Goal: Transaction & Acquisition: Purchase product/service

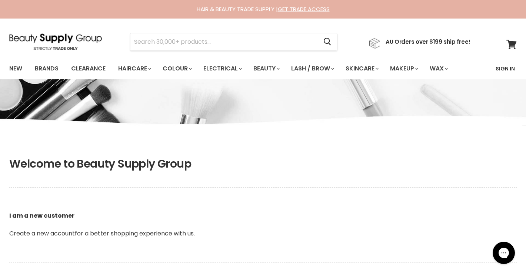
click at [510, 69] on link "Sign In" at bounding box center [505, 69] width 28 height 16
click at [504, 69] on link "Sign In" at bounding box center [505, 69] width 28 height 16
click at [505, 67] on link "Sign In" at bounding box center [505, 69] width 28 height 16
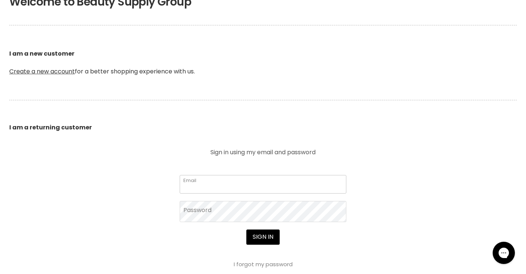
type input "[EMAIL_ADDRESS][DOMAIN_NAME]"
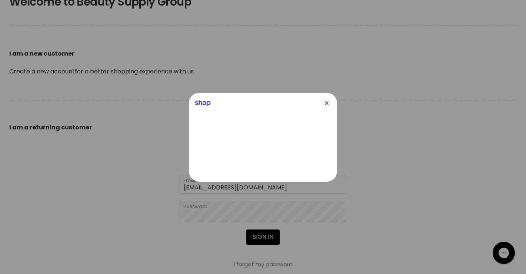
click at [258, 240] on div at bounding box center [263, 137] width 526 height 274
click at [327, 103] on icon "Close" at bounding box center [326, 103] width 9 height 9
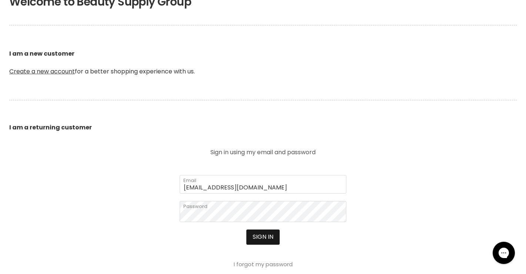
click at [263, 238] on button "Sign in" at bounding box center [262, 236] width 33 height 15
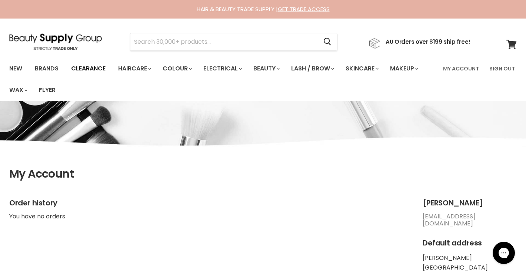
click at [96, 70] on link "Clearance" at bounding box center [89, 69] width 46 height 16
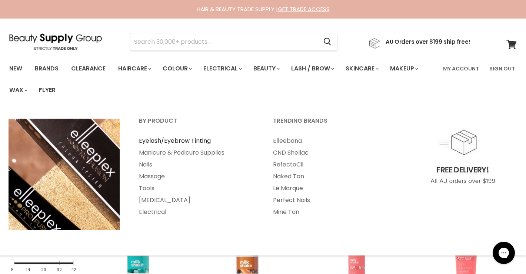
click at [171, 140] on link "Eyelash/Eyebrow Tinting" at bounding box center [196, 141] width 133 height 12
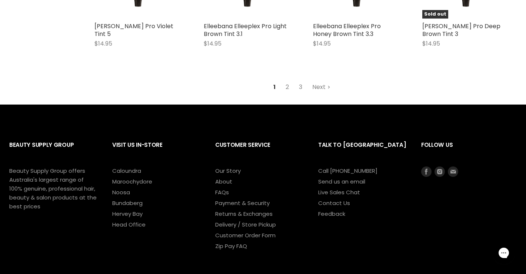
scroll to position [1921, 0]
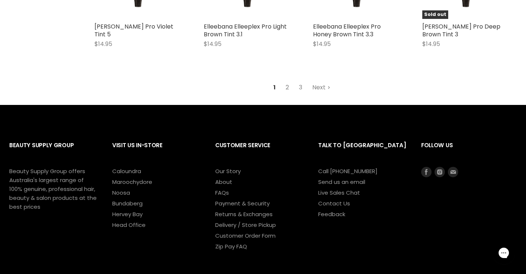
click at [287, 84] on link "2" at bounding box center [287, 87] width 11 height 13
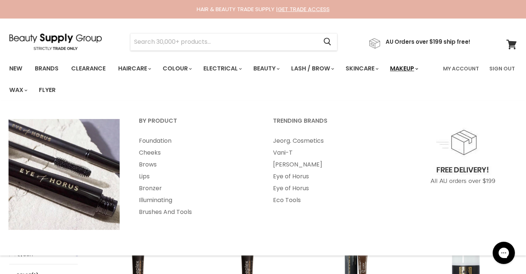
click at [410, 68] on link "Makeup" at bounding box center [404, 69] width 38 height 16
click at [303, 177] on link "Eye of Horus" at bounding box center [330, 176] width 133 height 12
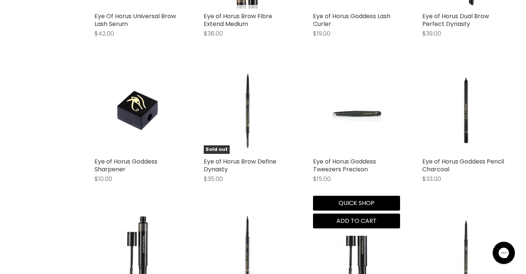
scroll to position [1005, 0]
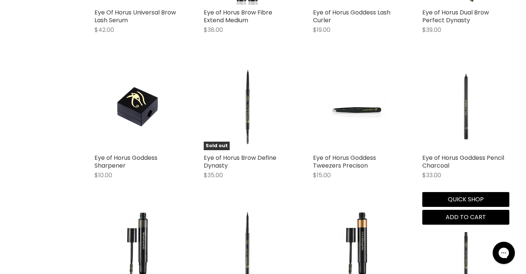
click at [465, 126] on img "Main content" at bounding box center [465, 106] width 87 height 87
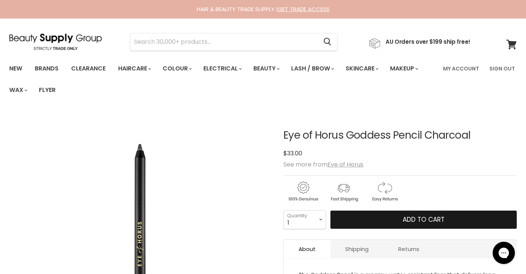
click at [405, 221] on span "Add to cart" at bounding box center [424, 219] width 42 height 9
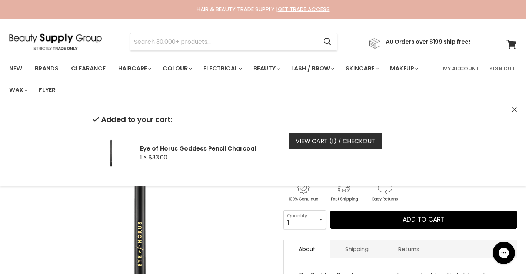
click at [349, 144] on link "View cart ( 1 ) / Checkout" at bounding box center [336, 141] width 94 height 16
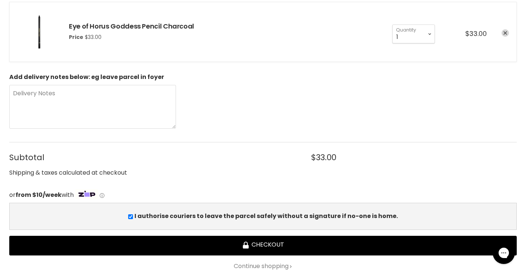
scroll to position [148, 0]
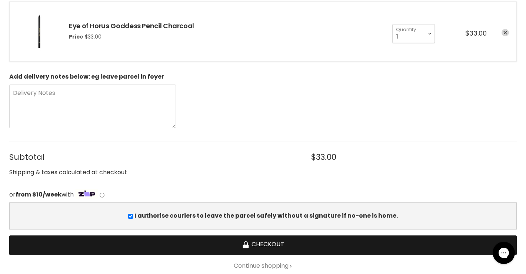
click at [274, 246] on button "Checkout" at bounding box center [263, 245] width 508 height 20
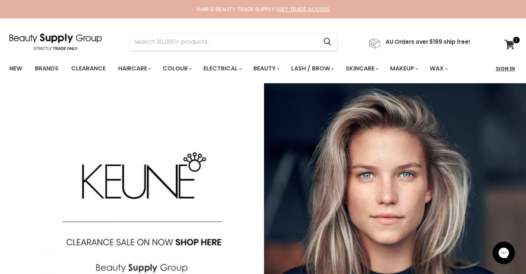
click at [498, 70] on link "Sign In" at bounding box center [505, 69] width 28 height 16
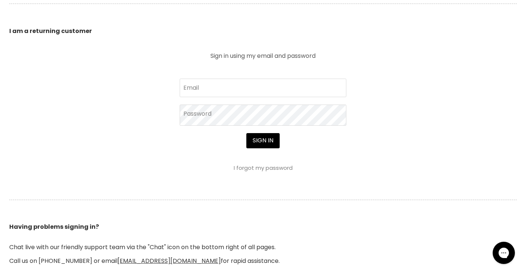
scroll to position [273, 0]
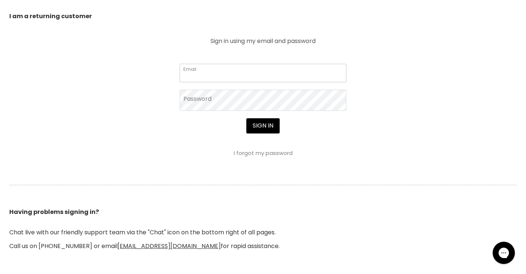
type input "[EMAIL_ADDRESS][DOMAIN_NAME]"
click at [262, 125] on button "Sign in" at bounding box center [262, 125] width 33 height 15
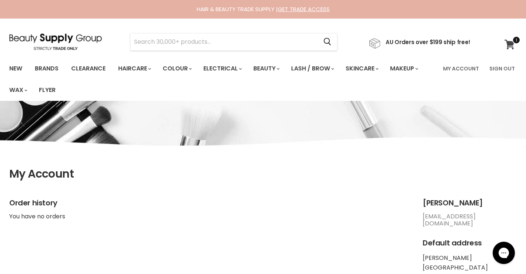
click at [508, 44] on icon at bounding box center [510, 45] width 10 height 10
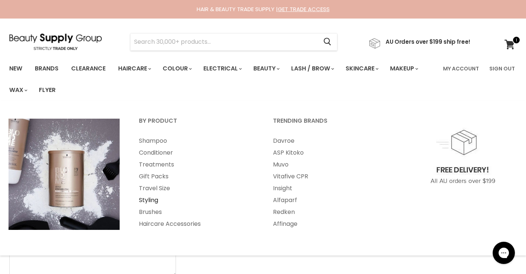
click at [156, 201] on link "Styling" at bounding box center [196, 200] width 133 height 12
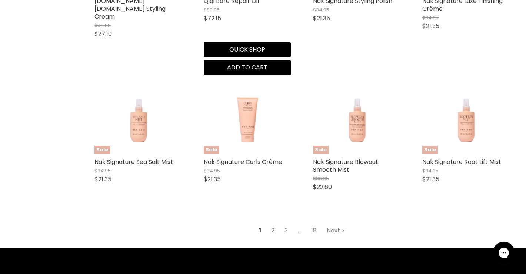
scroll to position [1854, 0]
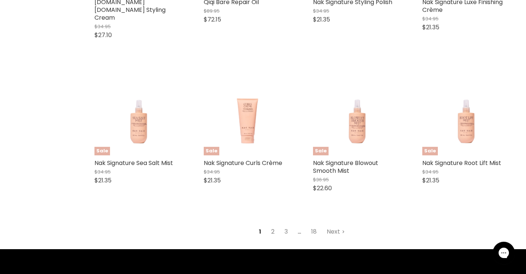
click at [272, 225] on link "2" at bounding box center [272, 231] width 11 height 13
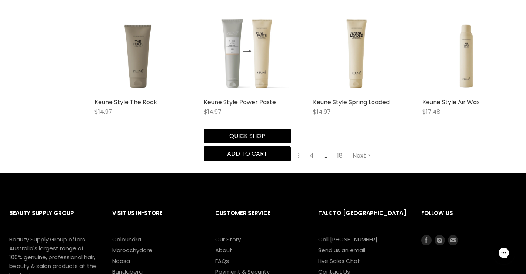
scroll to position [1857, 0]
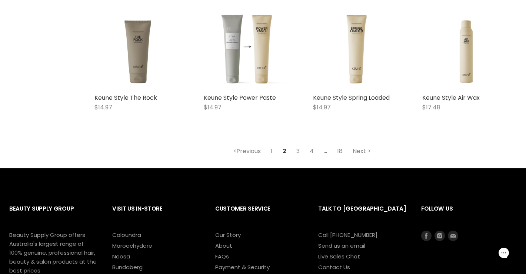
click at [298, 146] on link "3" at bounding box center [297, 150] width 11 height 13
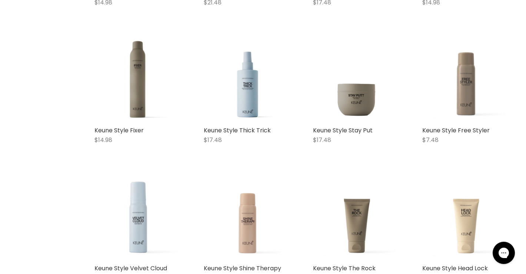
scroll to position [196, 0]
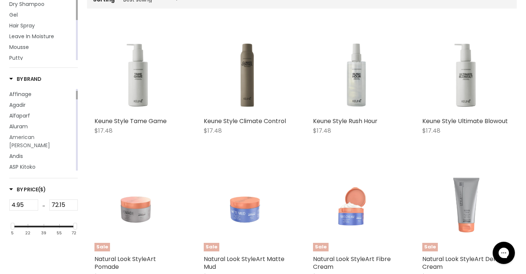
click at [40, 136] on span "American Barber" at bounding box center [29, 141] width 41 height 16
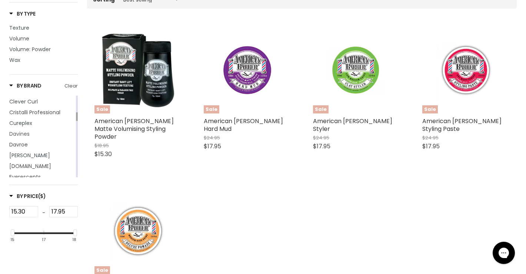
click at [26, 130] on span "Davines" at bounding box center [19, 133] width 20 height 7
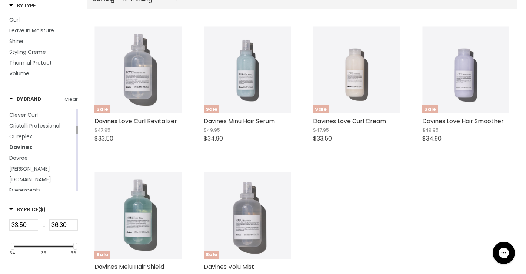
scroll to position [246, 0]
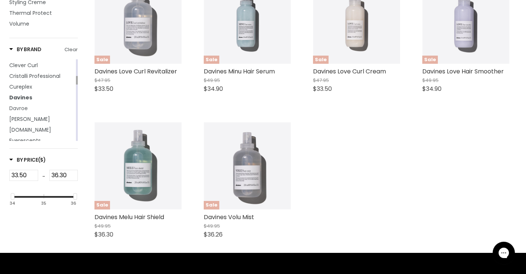
click at [23, 104] on span "Davroe" at bounding box center [18, 107] width 19 height 7
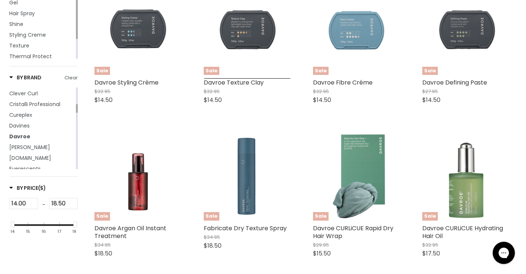
scroll to position [233, 0]
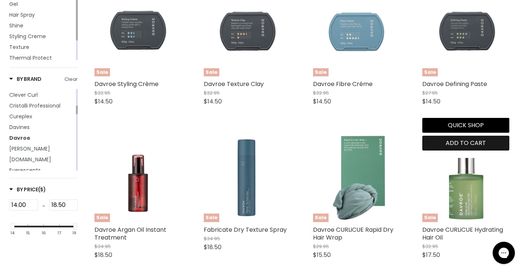
click at [446, 143] on button "Add to cart" at bounding box center [465, 143] width 87 height 15
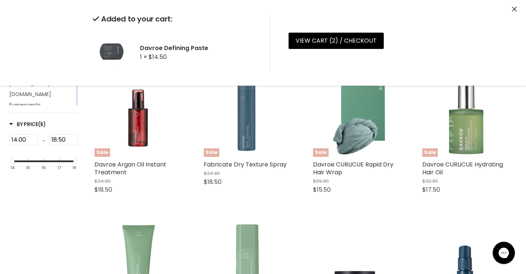
scroll to position [209, 0]
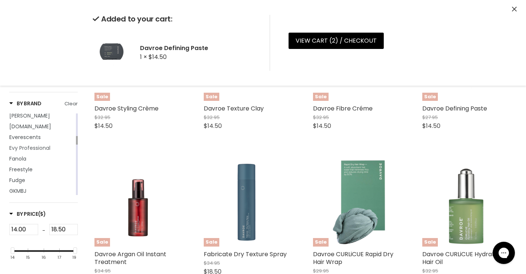
click at [29, 144] on span "Evy Professional" at bounding box center [29, 147] width 41 height 7
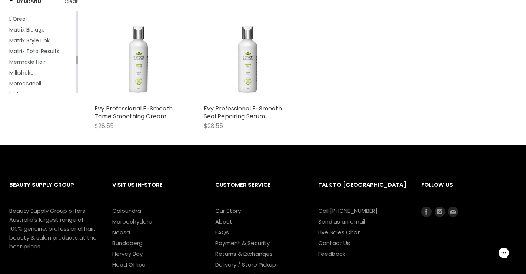
click at [28, 58] on span "Mermade Hair" at bounding box center [27, 61] width 36 height 7
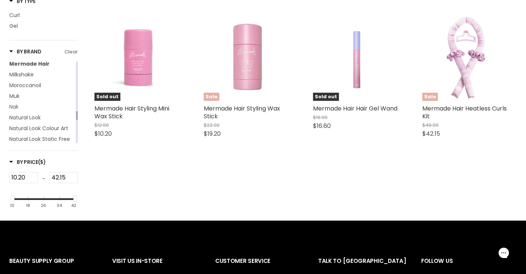
click at [19, 103] on span "Nak" at bounding box center [13, 106] width 9 height 7
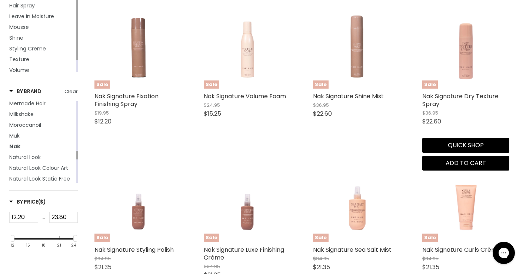
scroll to position [221, 0]
click at [445, 96] on link "Nak Signature Dry Texture Spray" at bounding box center [460, 100] width 76 height 16
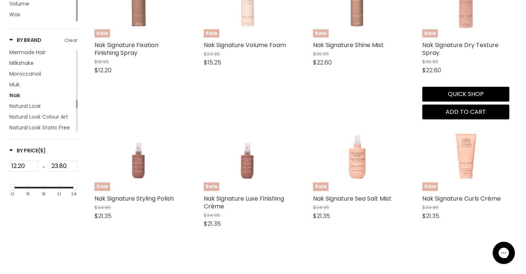
scroll to position [273, 0]
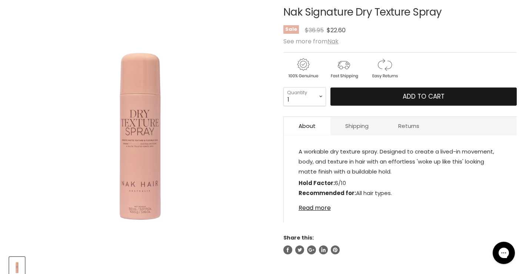
click at [392, 97] on button "Add to cart" at bounding box center [423, 96] width 186 height 19
